Goal: Information Seeking & Learning: Learn about a topic

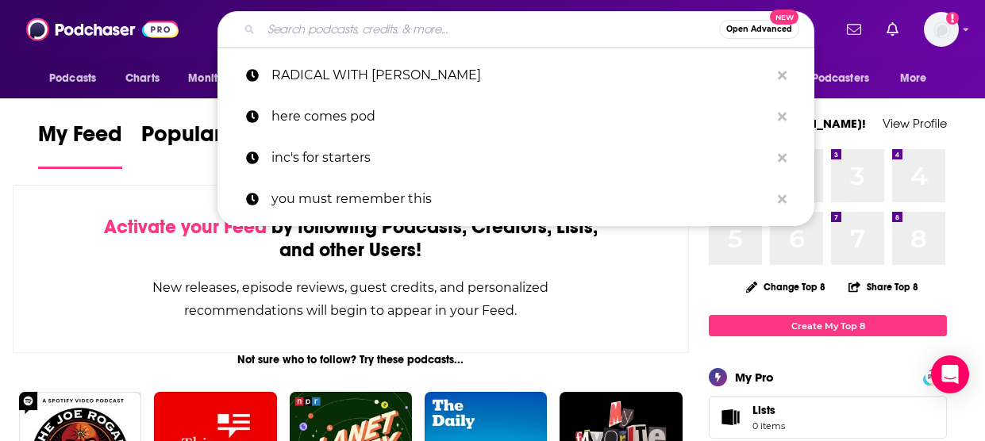
drag, startPoint x: 317, startPoint y: 21, endPoint x: 326, endPoint y: 19, distance: 9.0
click at [324, 20] on input "Search podcasts, credits, & more..." at bounding box center [490, 29] width 458 height 25
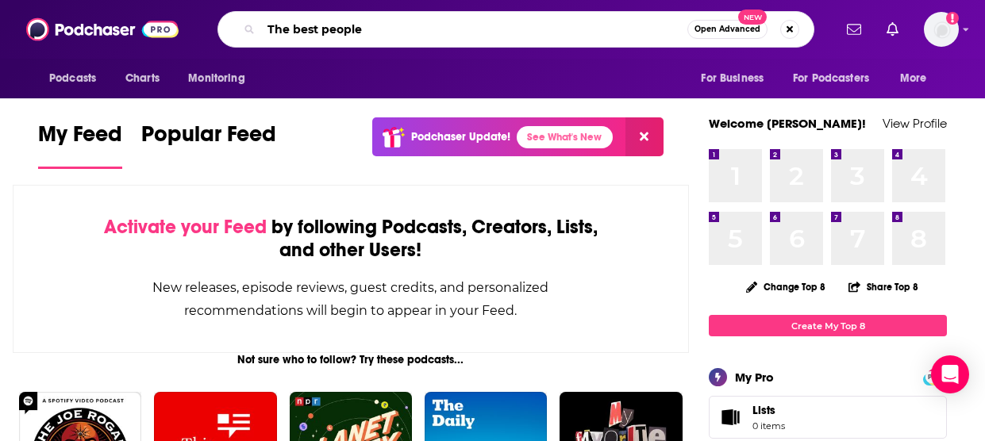
click at [390, 31] on input "The best people" at bounding box center [474, 29] width 426 height 25
type input "The best people"
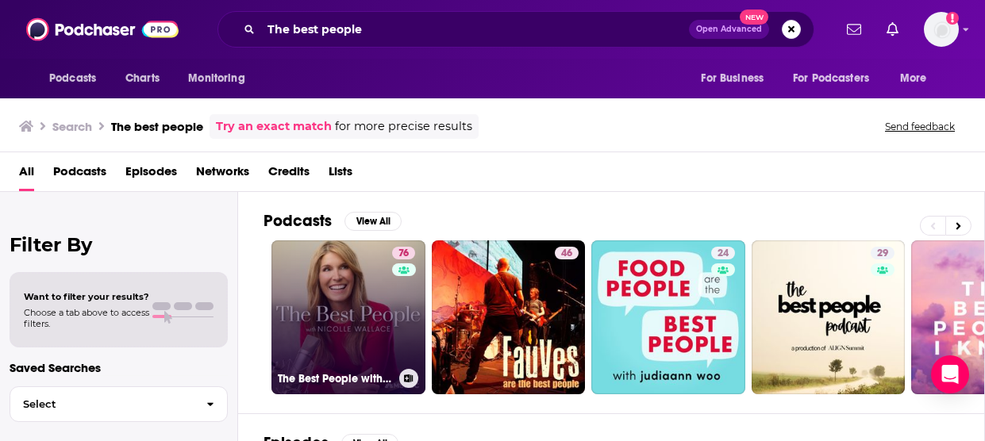
click at [301, 277] on link "76 The Best People with [PERSON_NAME]" at bounding box center [348, 317] width 154 height 154
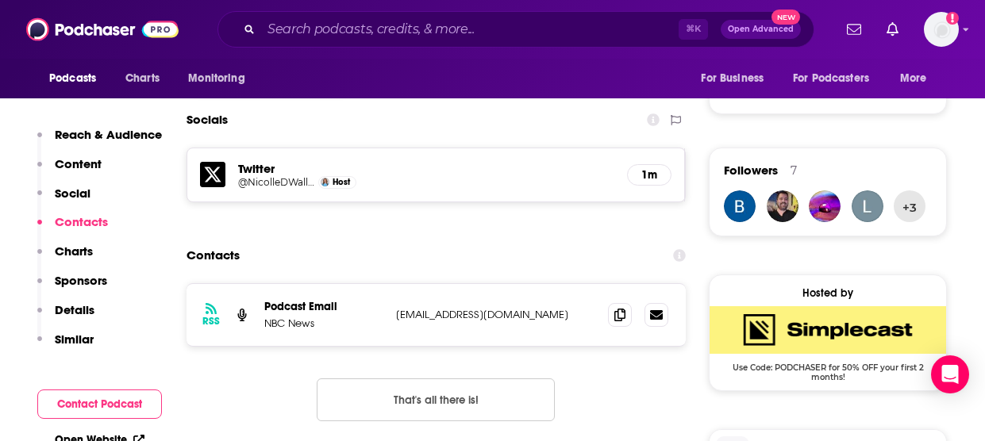
scroll to position [1074, 0]
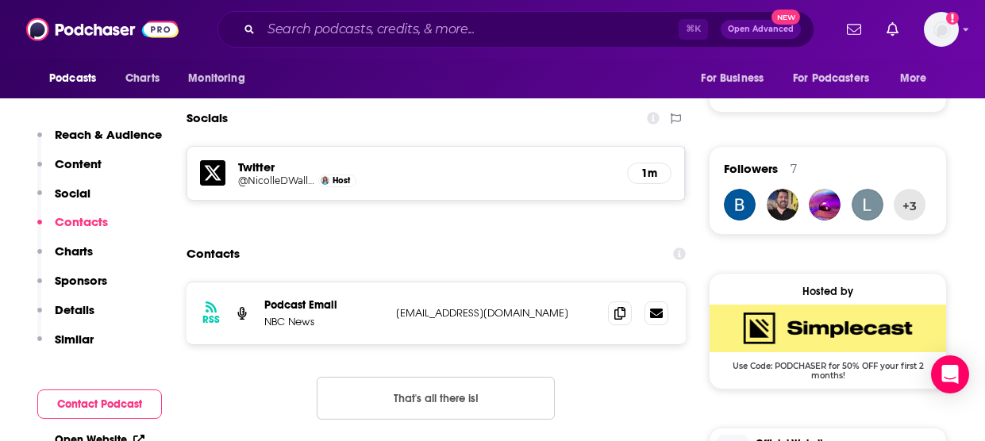
click at [122, 135] on p "Reach & Audience" at bounding box center [108, 134] width 107 height 15
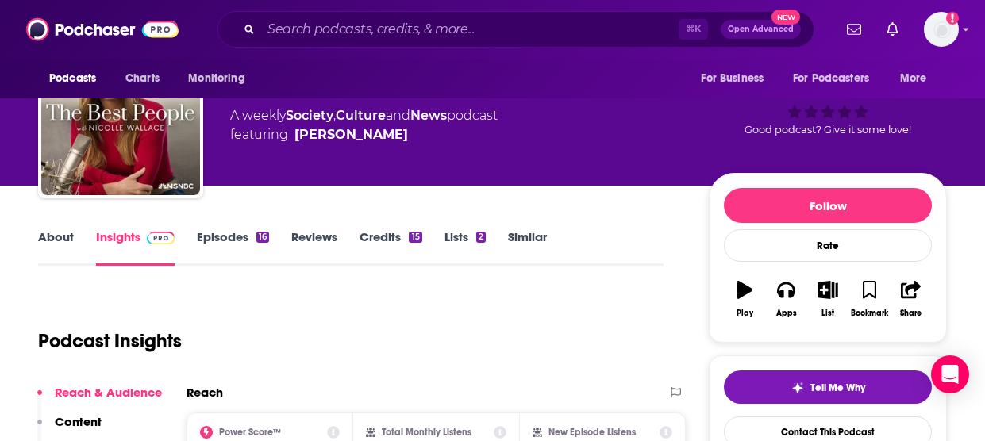
scroll to position [79, 0]
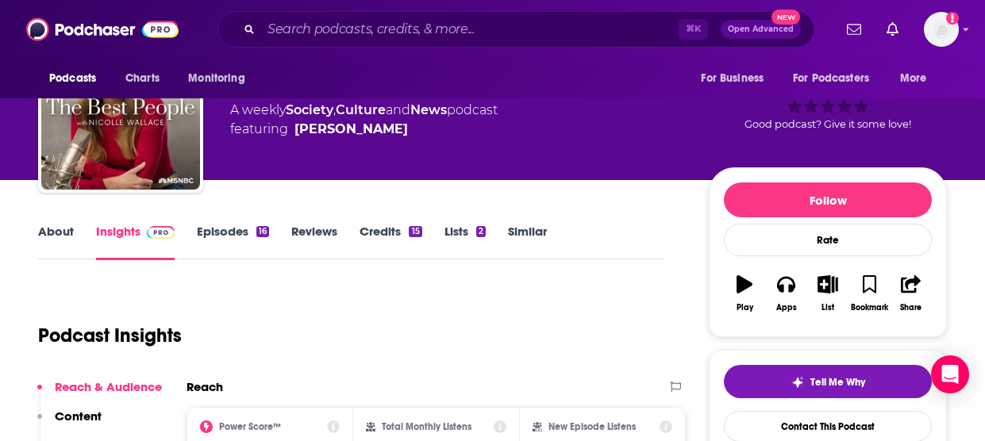
click at [216, 233] on link "Episodes 16" at bounding box center [233, 242] width 72 height 37
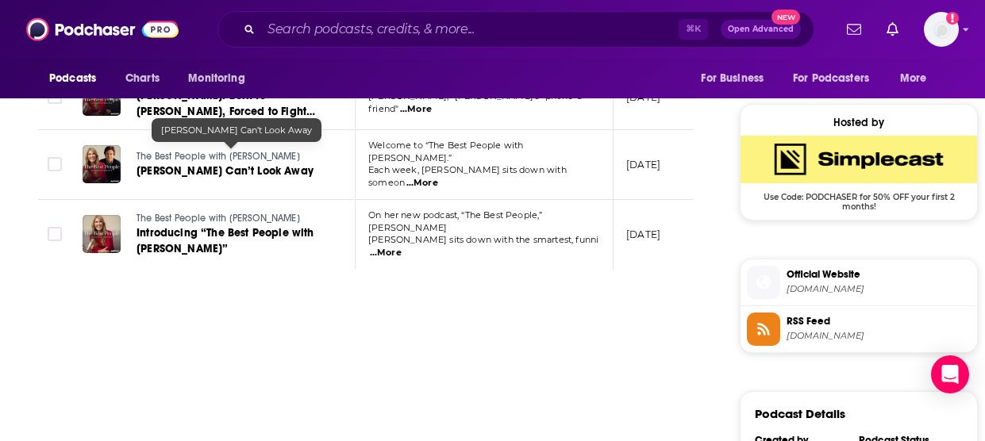
scroll to position [1245, 0]
